Goal: Information Seeking & Learning: Learn about a topic

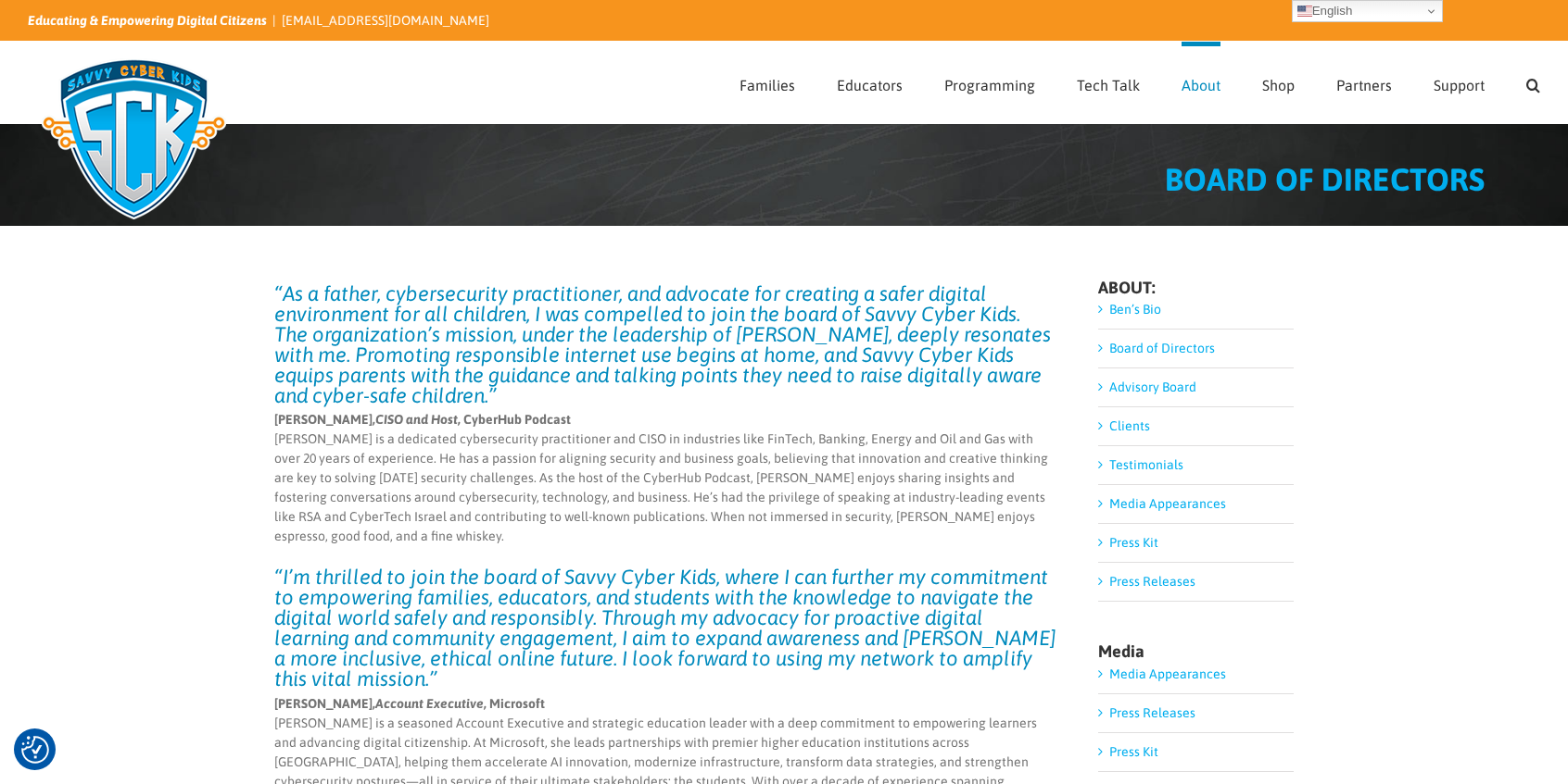
click at [1160, 343] on link "Board of Directors" at bounding box center [1162, 348] width 106 height 15
click at [1109, 349] on link "Board of Directors" at bounding box center [1162, 348] width 106 height 15
click at [1109, 385] on link "Advisory Board" at bounding box center [1153, 387] width 87 height 15
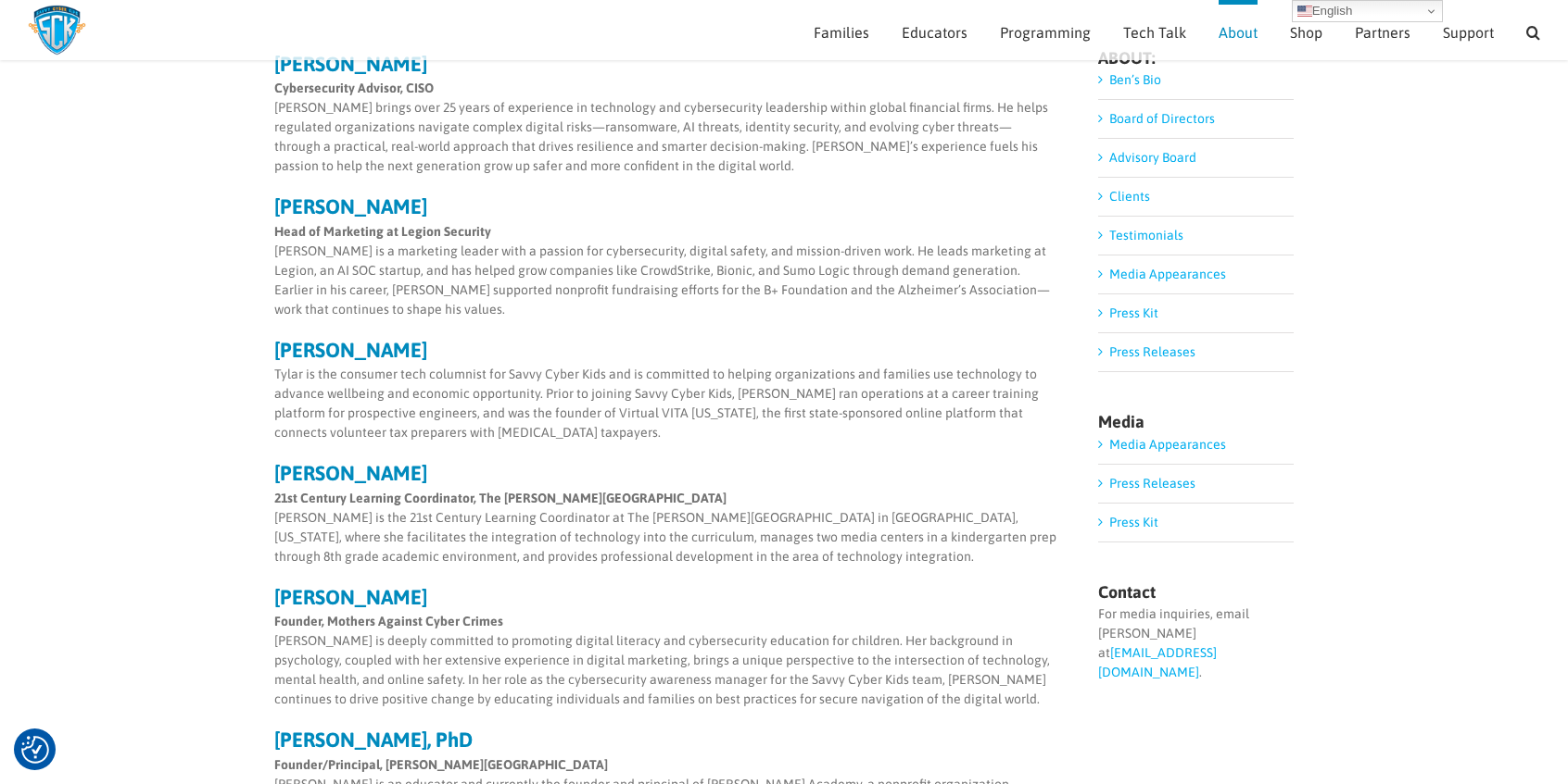
scroll to position [39, 0]
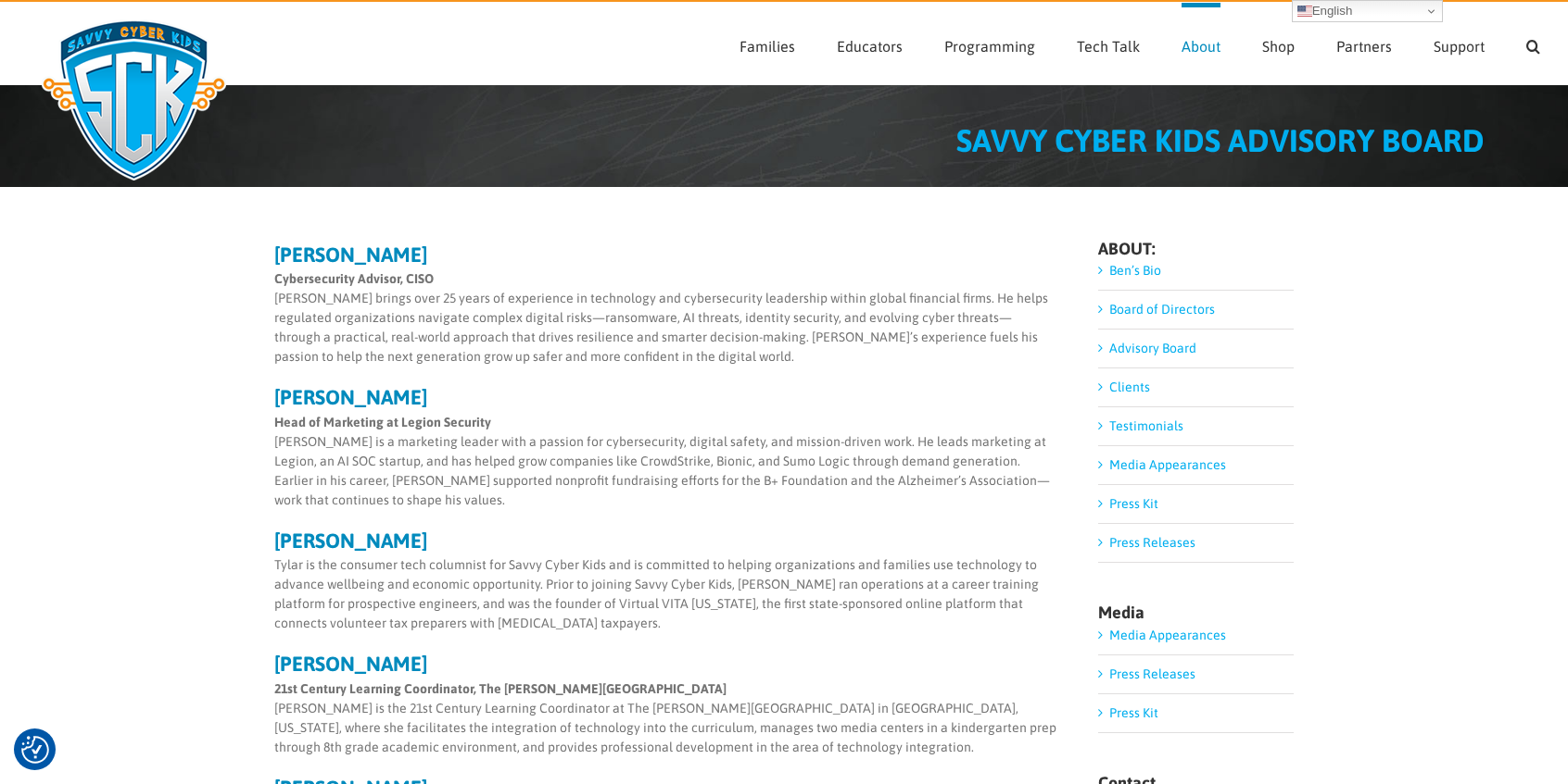
click at [1102, 319] on li "Board of Directors" at bounding box center [1195, 310] width 195 height 39
click at [1109, 315] on link "Board of Directors" at bounding box center [1162, 309] width 106 height 15
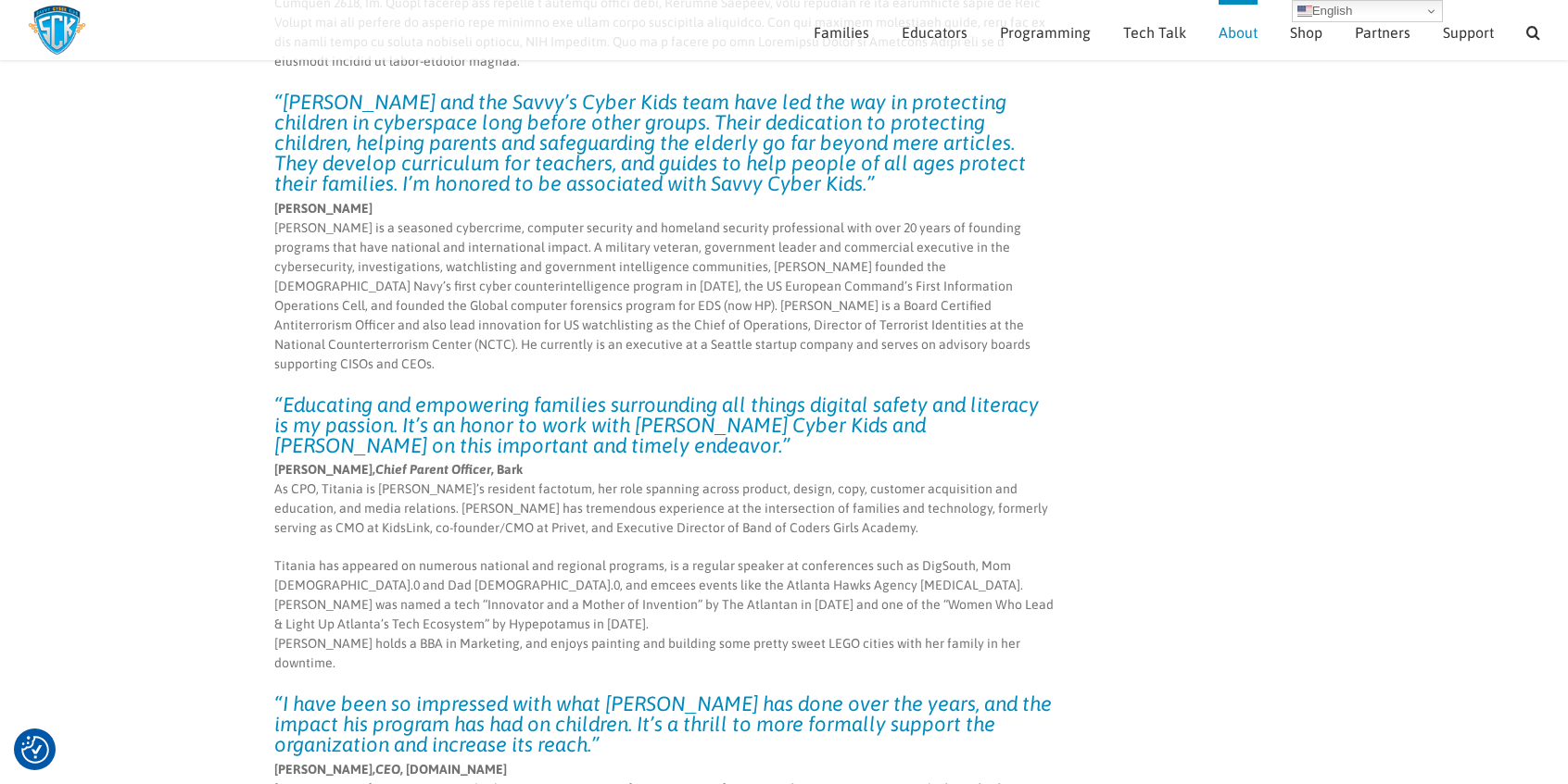
scroll to position [2611, 0]
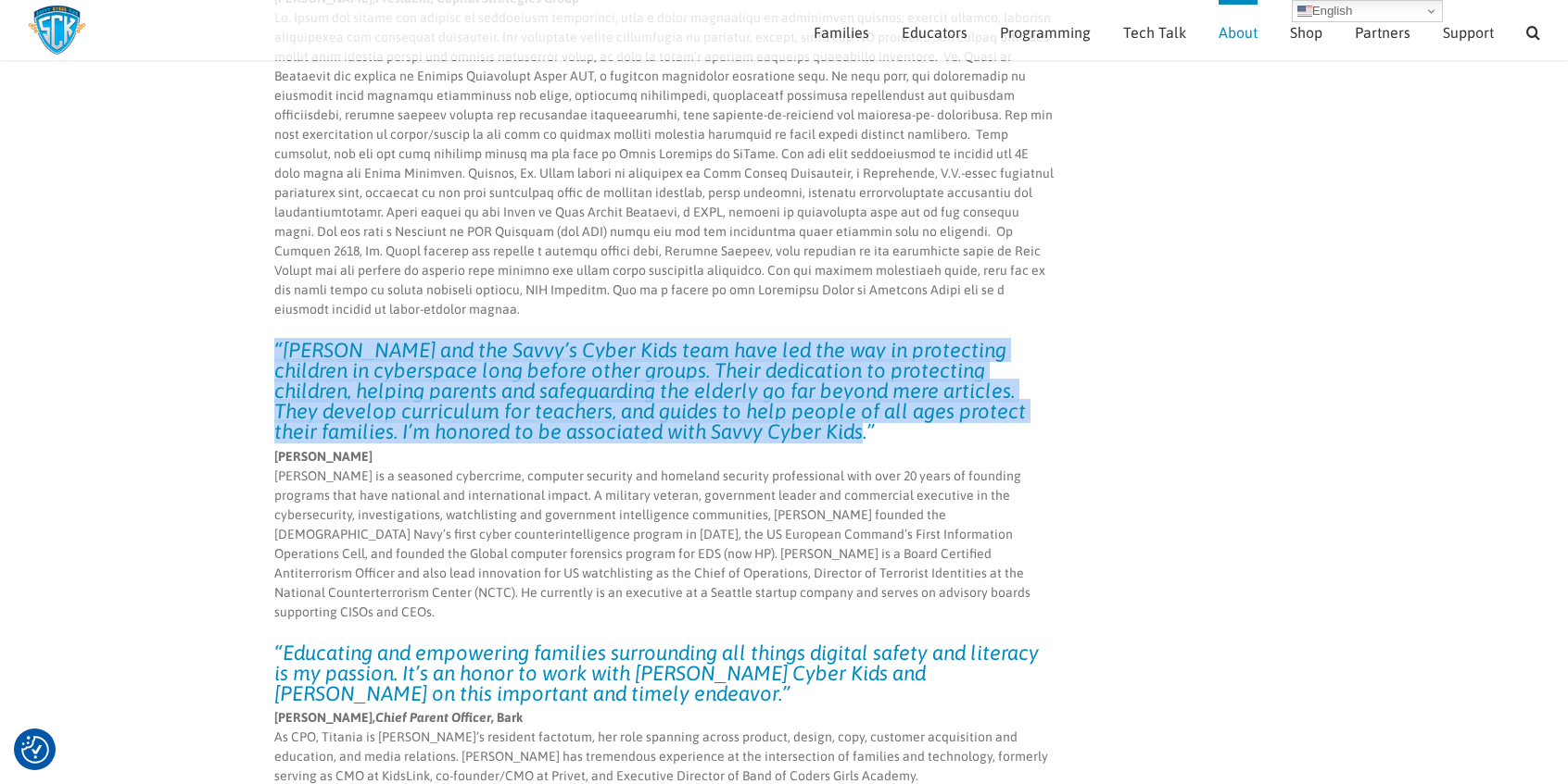
drag, startPoint x: 742, startPoint y: 321, endPoint x: 303, endPoint y: 219, distance: 450.7
click at [303, 340] on h3 "“[PERSON_NAME] and the Savvy’s Cyber Kids team have led the way in protecting c…" at bounding box center [665, 391] width 783 height 102
click at [661, 338] on em "“[PERSON_NAME] and the Savvy’s Cyber Kids team have led the way in protecting c…" at bounding box center [650, 391] width 752 height 106
drag, startPoint x: 745, startPoint y: 319, endPoint x: 278, endPoint y: 237, distance: 474.1
click at [275, 340] on h3 "“[PERSON_NAME] and the Savvy’s Cyber Kids team have led the way in protecting c…" at bounding box center [665, 391] width 783 height 102
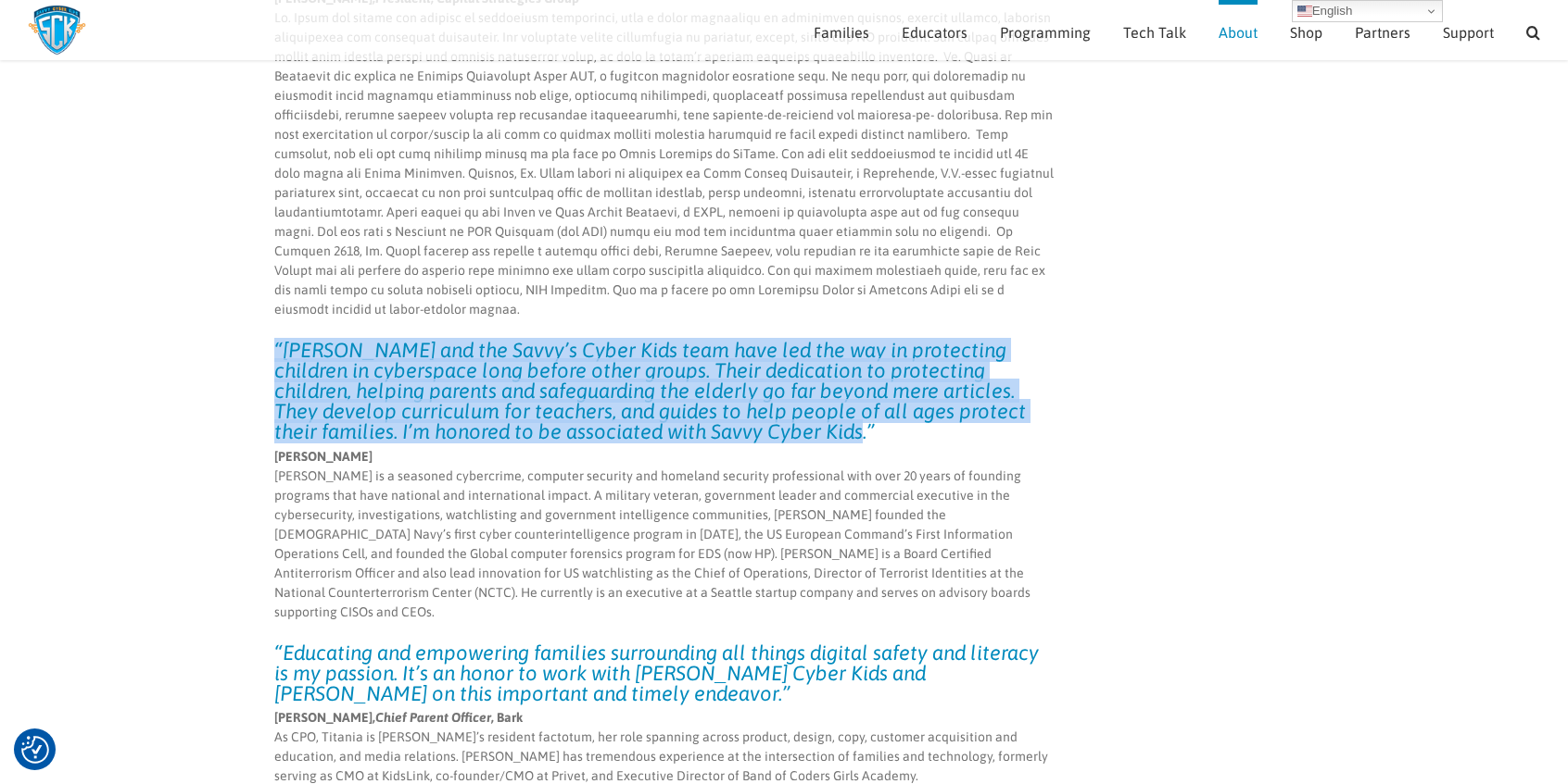
copy em "“[PERSON_NAME] and the Savvy’s Cyber Kids team have led the way in protecting c…"
